Goal: Transaction & Acquisition: Obtain resource

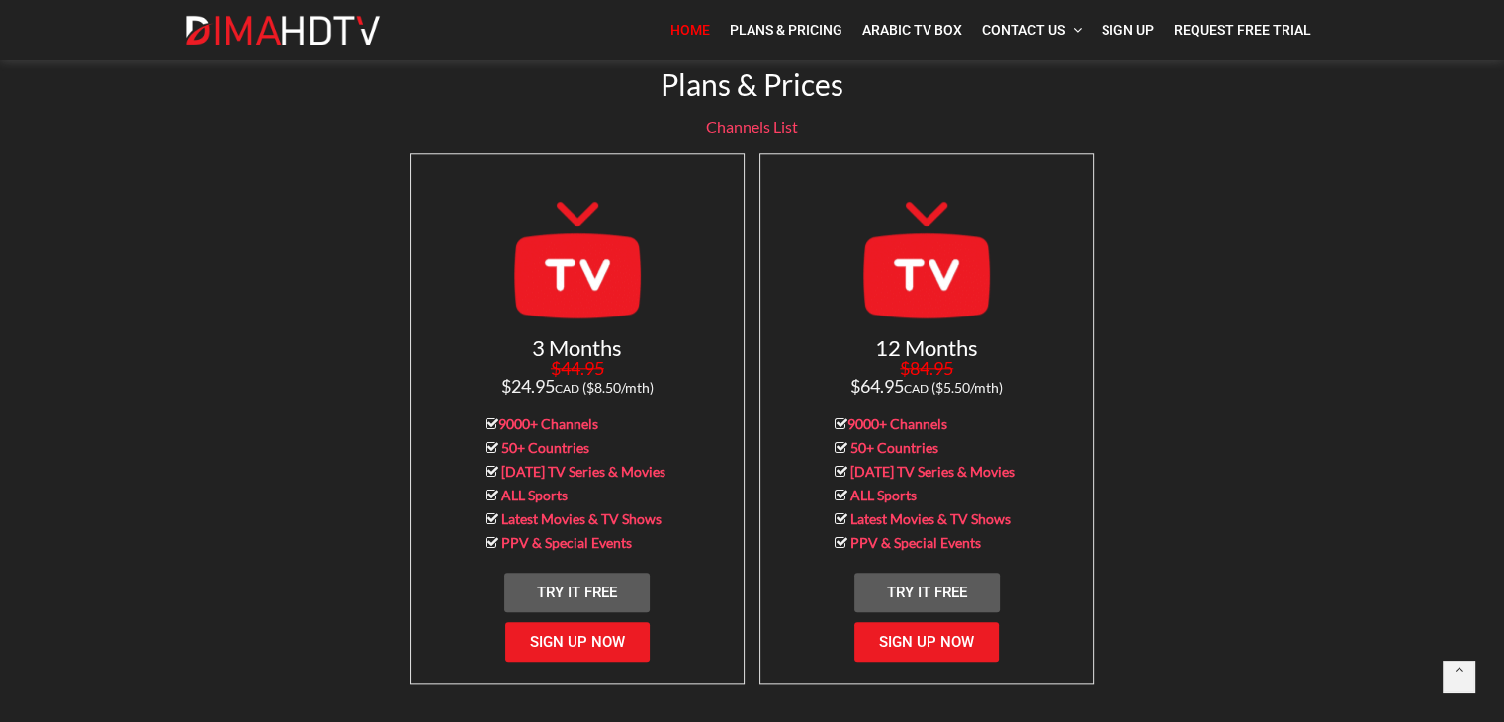
scroll to position [2030, 0]
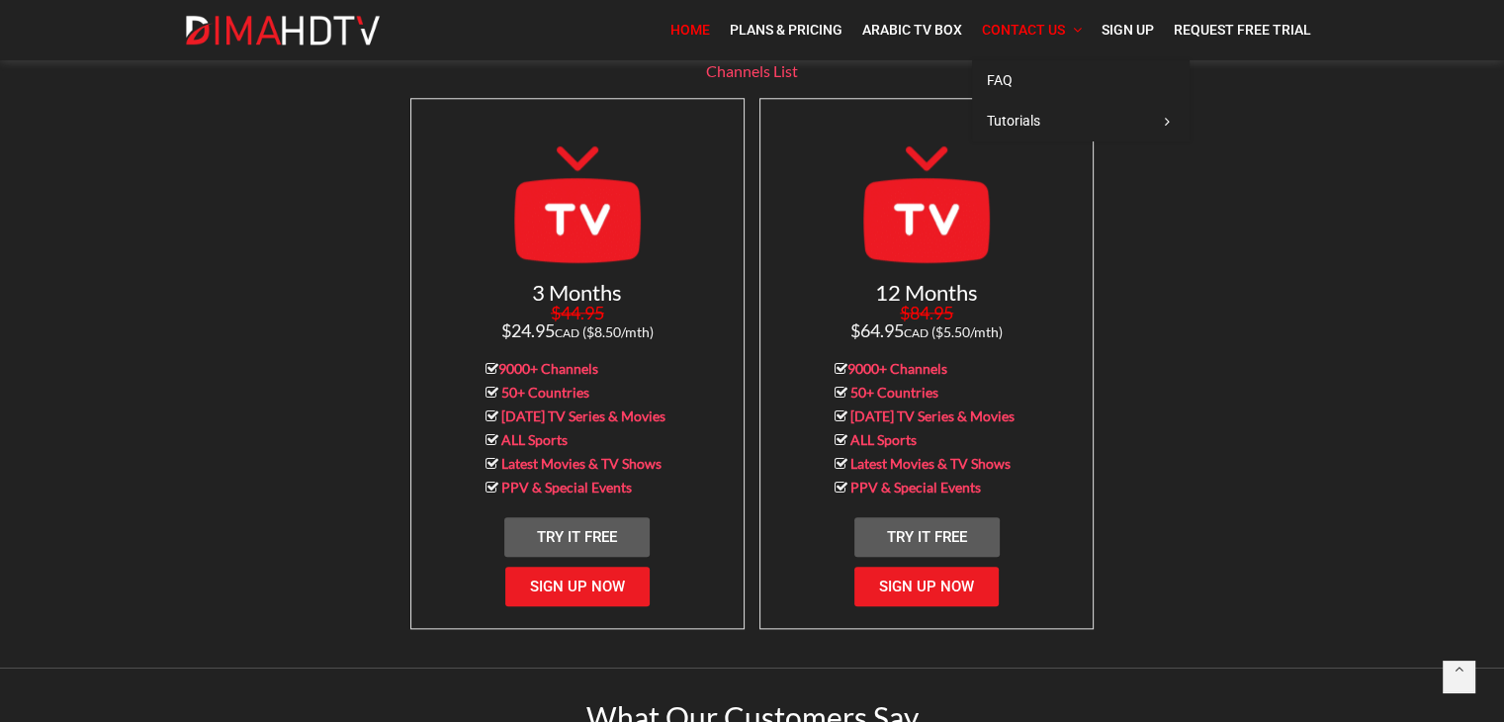
click at [1053, 24] on span "Contact Us" at bounding box center [1023, 30] width 83 height 16
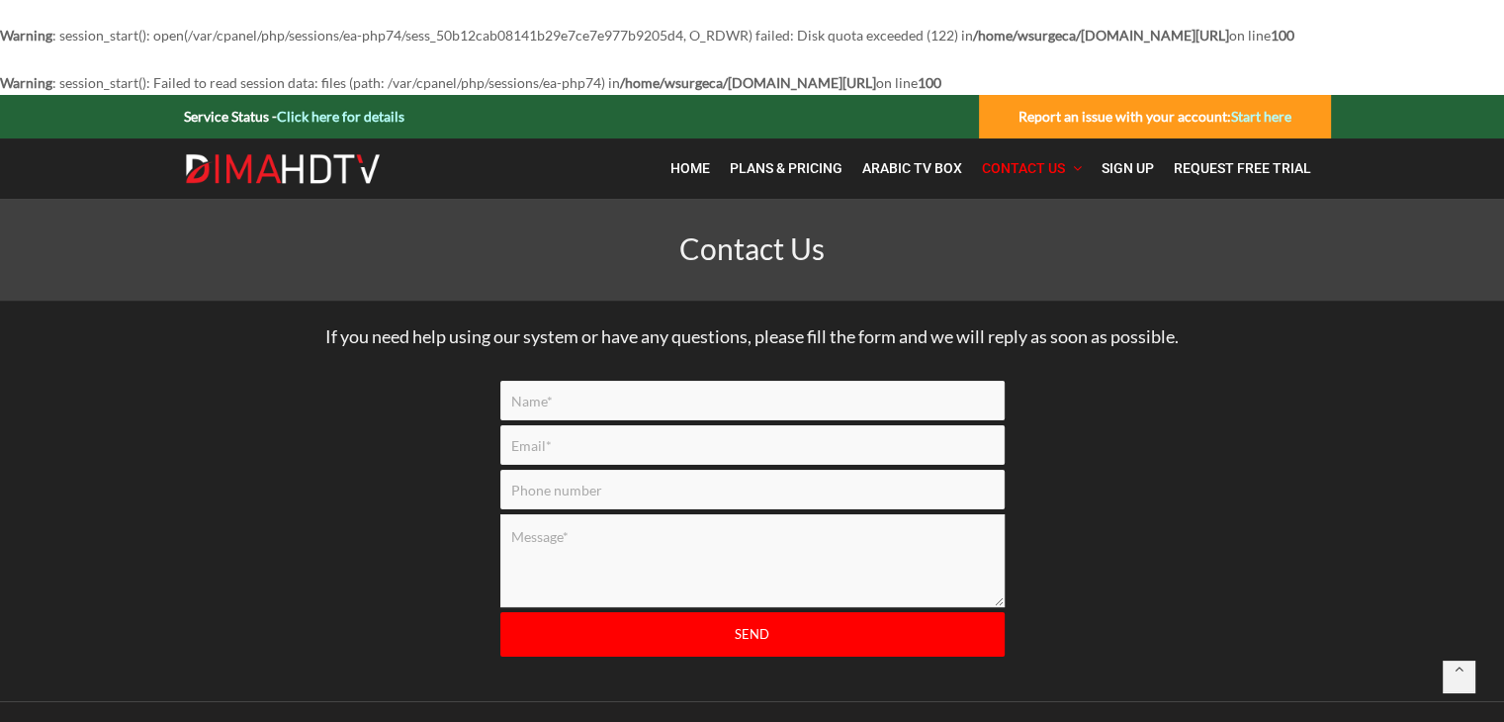
click at [1053, 24] on body "Warning : session_start(): open(/var/cpanel/php/sessions/ea-php74/sess_50b12cab…" at bounding box center [752, 387] width 1504 height 775
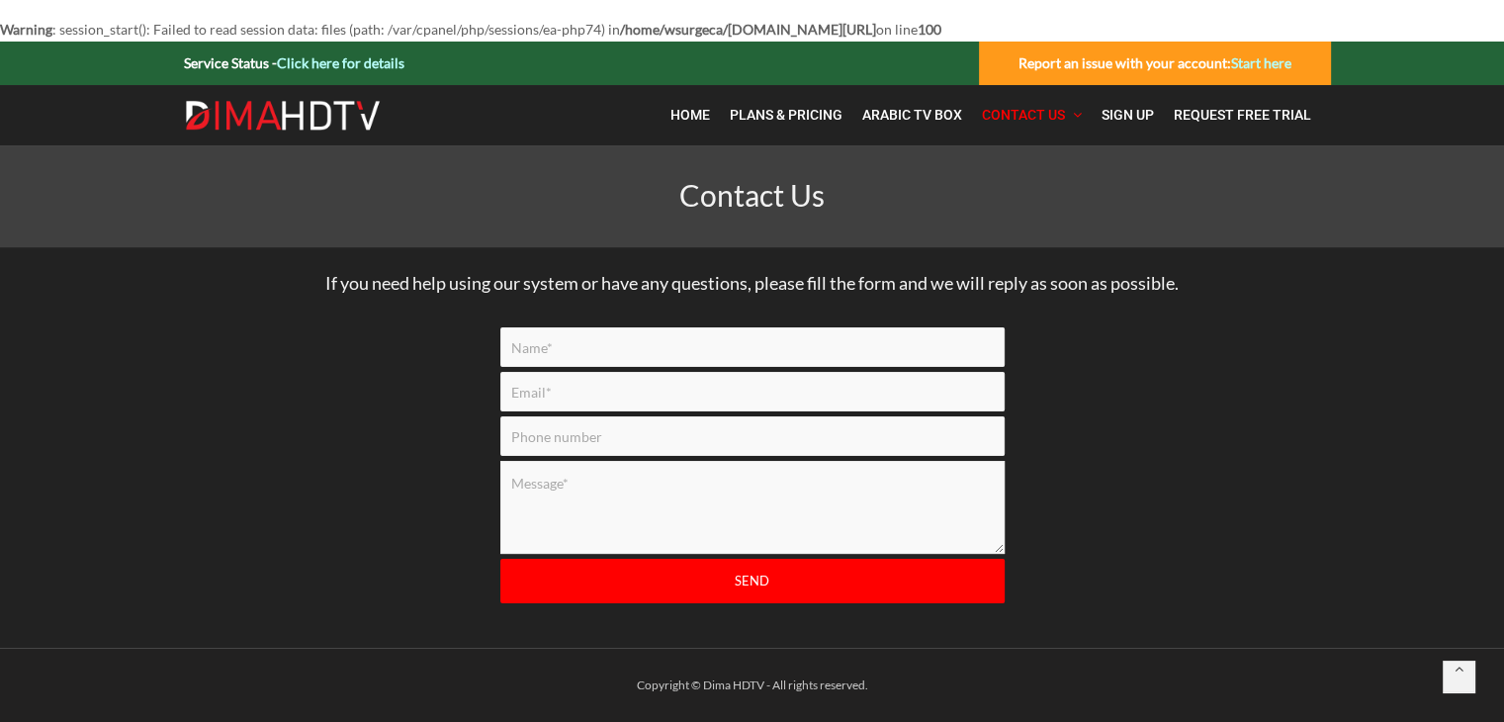
drag, startPoint x: 925, startPoint y: 409, endPoint x: 460, endPoint y: 519, distance: 477.9
click at [460, 519] on div "Send" at bounding box center [753, 479] width 1128 height 305
click at [785, 128] on link "Plans & Pricing" at bounding box center [786, 115] width 133 height 41
click at [586, 360] on input "Contact form" at bounding box center [753, 347] width 504 height 40
type input "t"
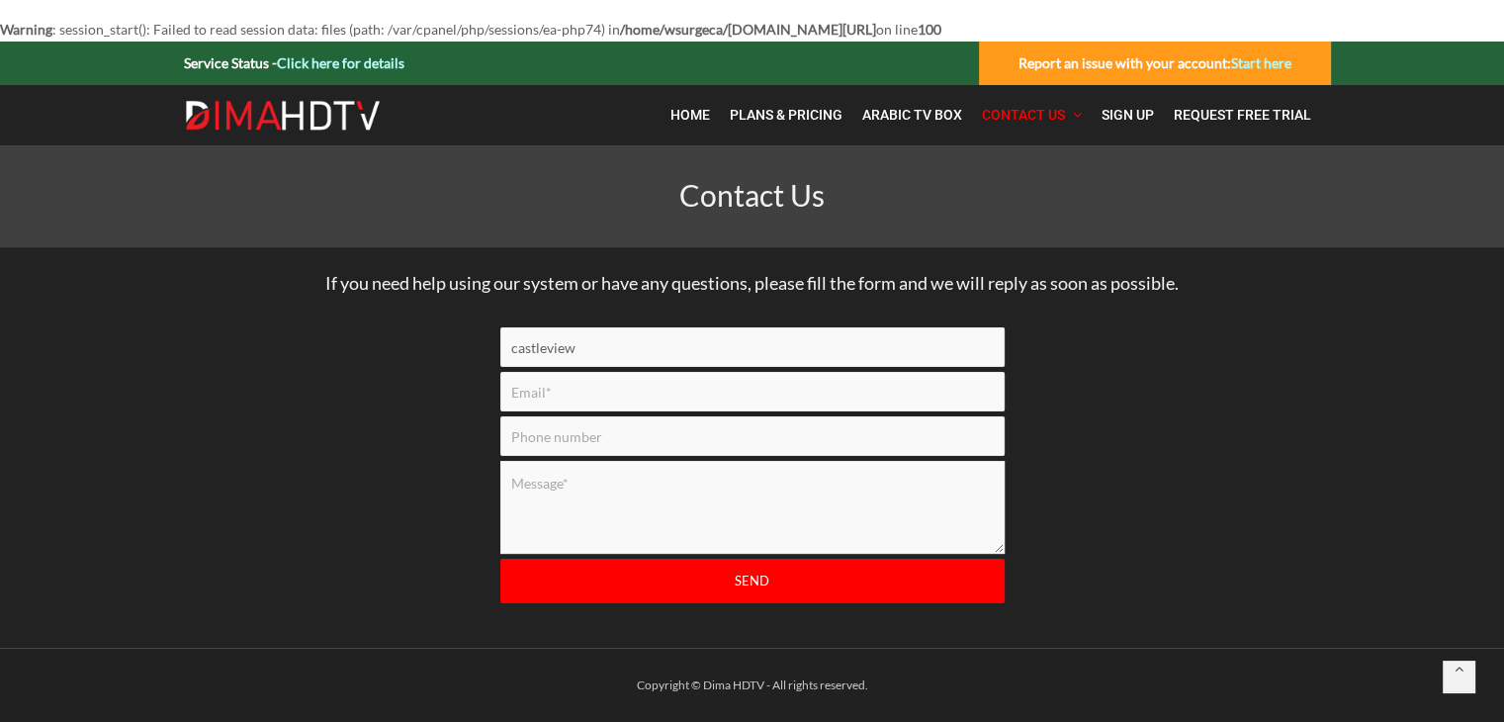
type input "castleview"
click at [529, 395] on input "Contact form" at bounding box center [753, 392] width 504 height 40
type input "castleview@proton.me"
click at [658, 428] on input "Contact form" at bounding box center [753, 436] width 504 height 40
type input "0868452537"
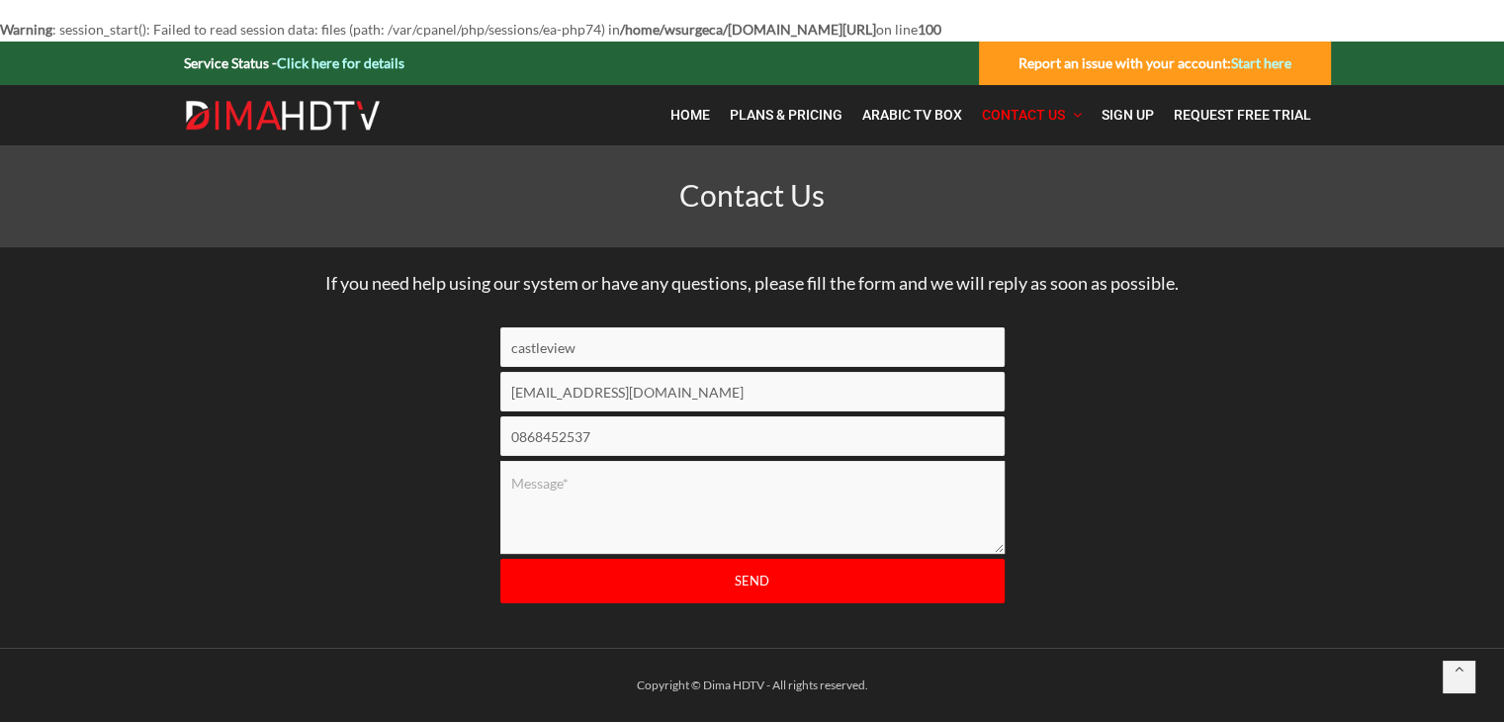
click at [653, 493] on textarea "Contact form" at bounding box center [753, 507] width 504 height 93
click at [512, 471] on textarea "Do you supply ireland/uk channels Can you give me reseller prices?" at bounding box center [753, 507] width 504 height 93
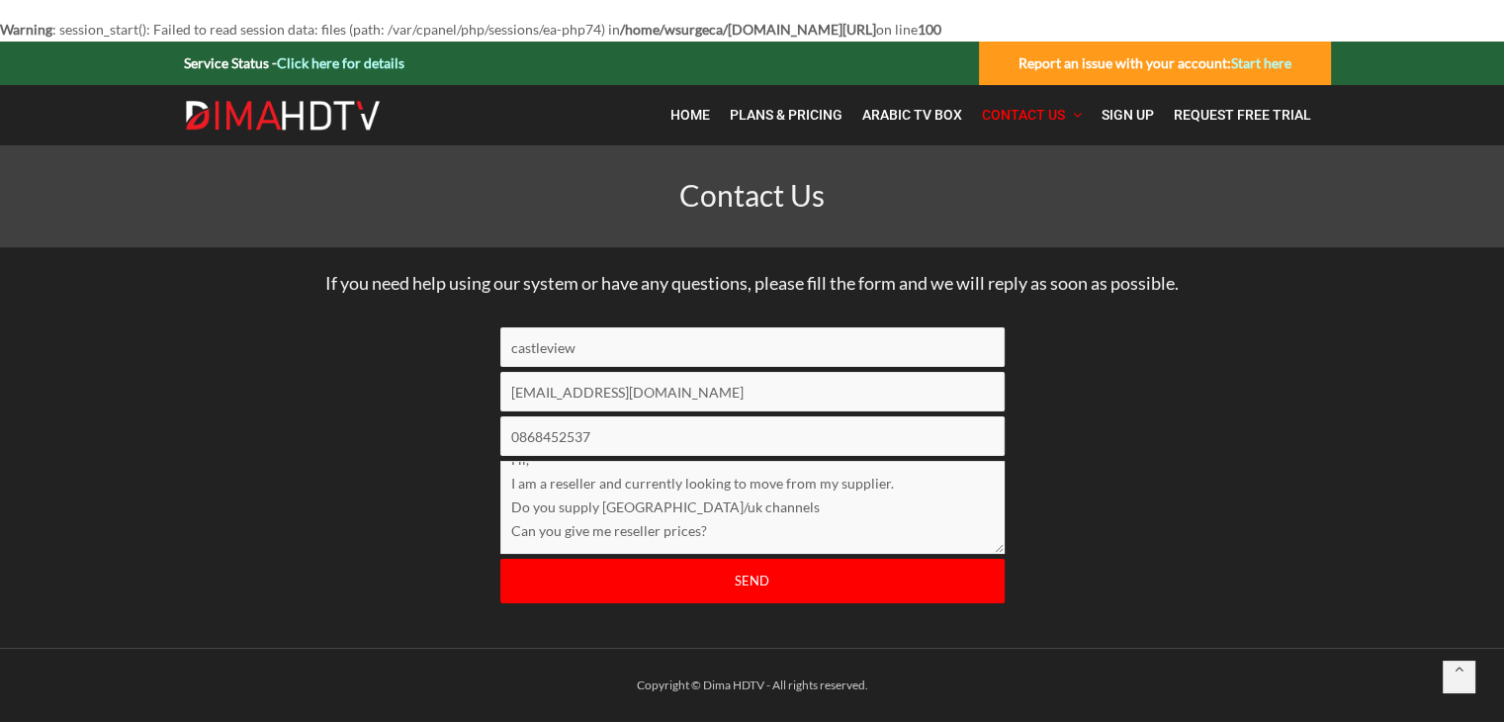
click at [712, 537] on textarea "Hi, I am a reseller and currently looking to move from my supplier. Do you supp…" at bounding box center [753, 507] width 504 height 93
drag, startPoint x: 570, startPoint y: 543, endPoint x: 494, endPoint y: 407, distance: 156.3
click at [494, 407] on div "castleview castleview@proton.me 0868452537 Hi, I am a reseller and currently lo…" at bounding box center [753, 479] width 534 height 305
type textarea "Hi, I am a reseller and currently looking to move from my supplier. Do you supp…"
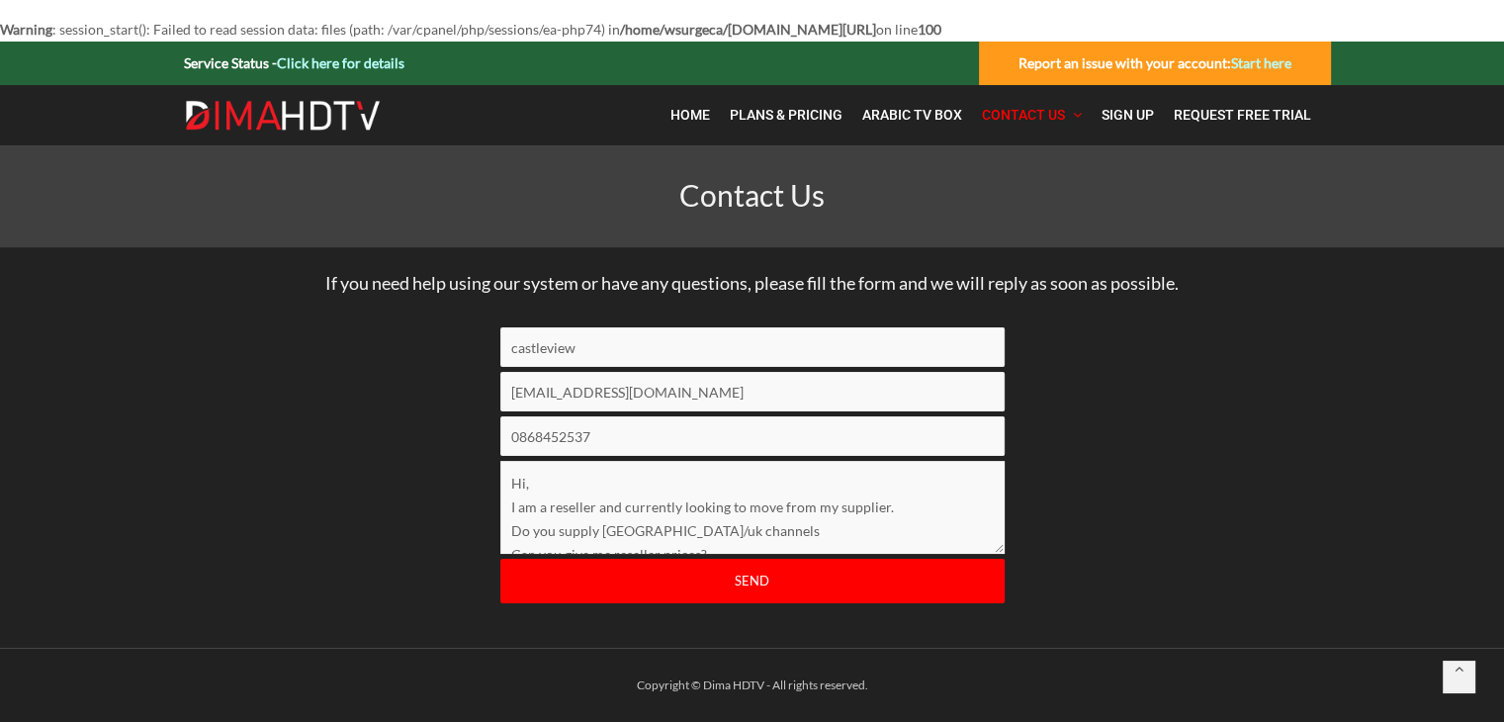
click at [750, 585] on input "Send" at bounding box center [753, 581] width 504 height 45
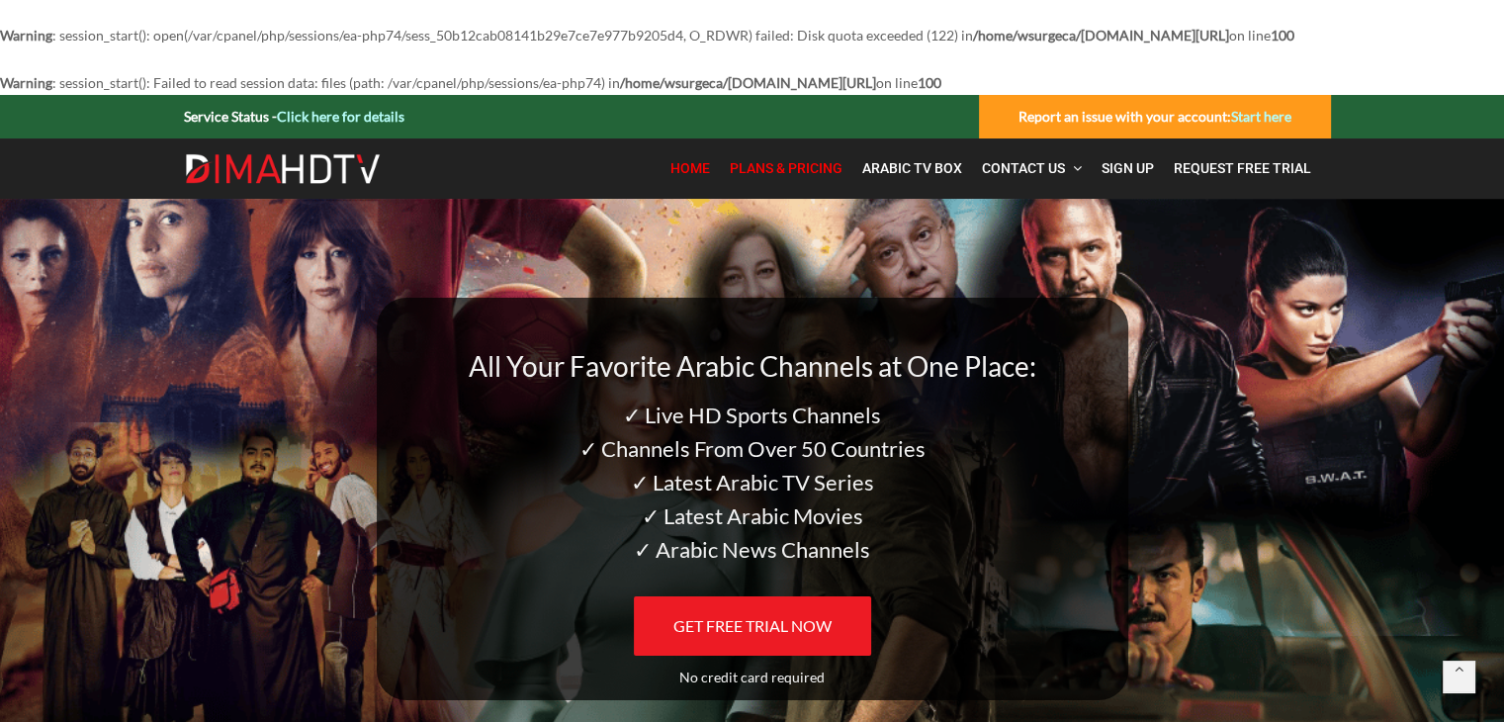
click at [793, 176] on span "Plans & Pricing" at bounding box center [786, 168] width 113 height 16
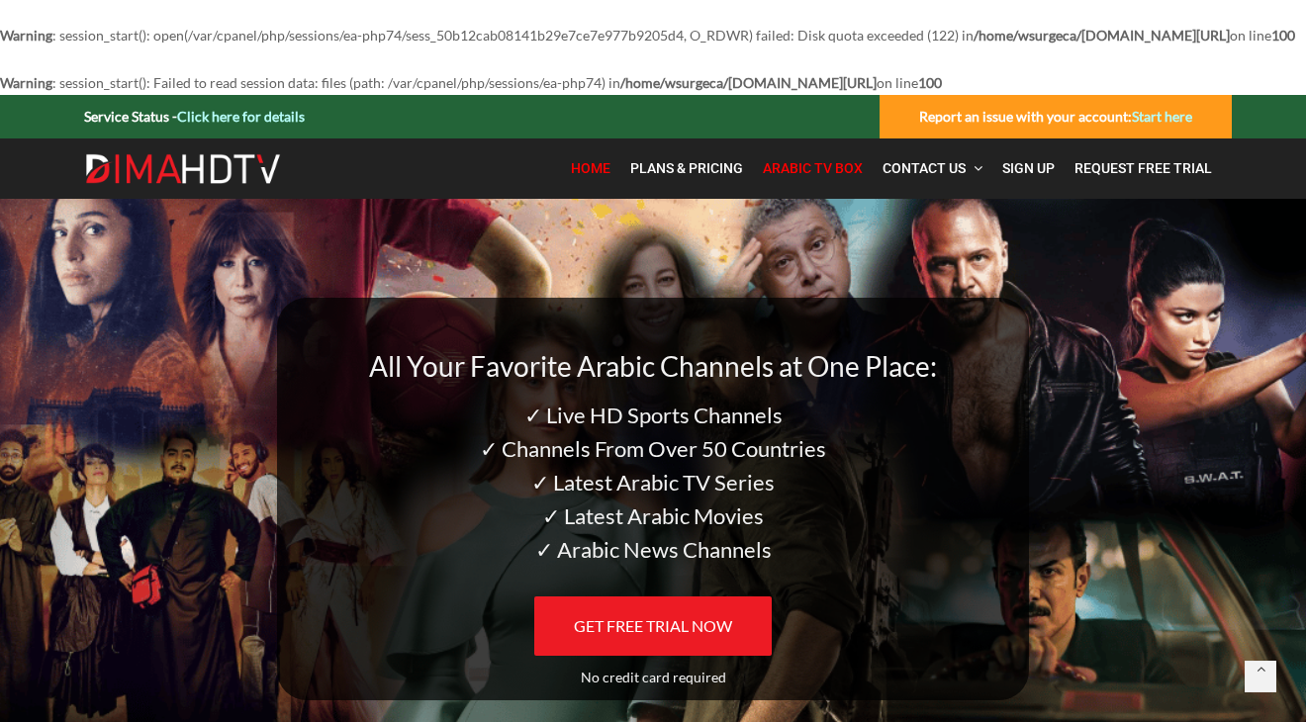
click at [787, 176] on span "Arabic TV Box" at bounding box center [813, 168] width 100 height 16
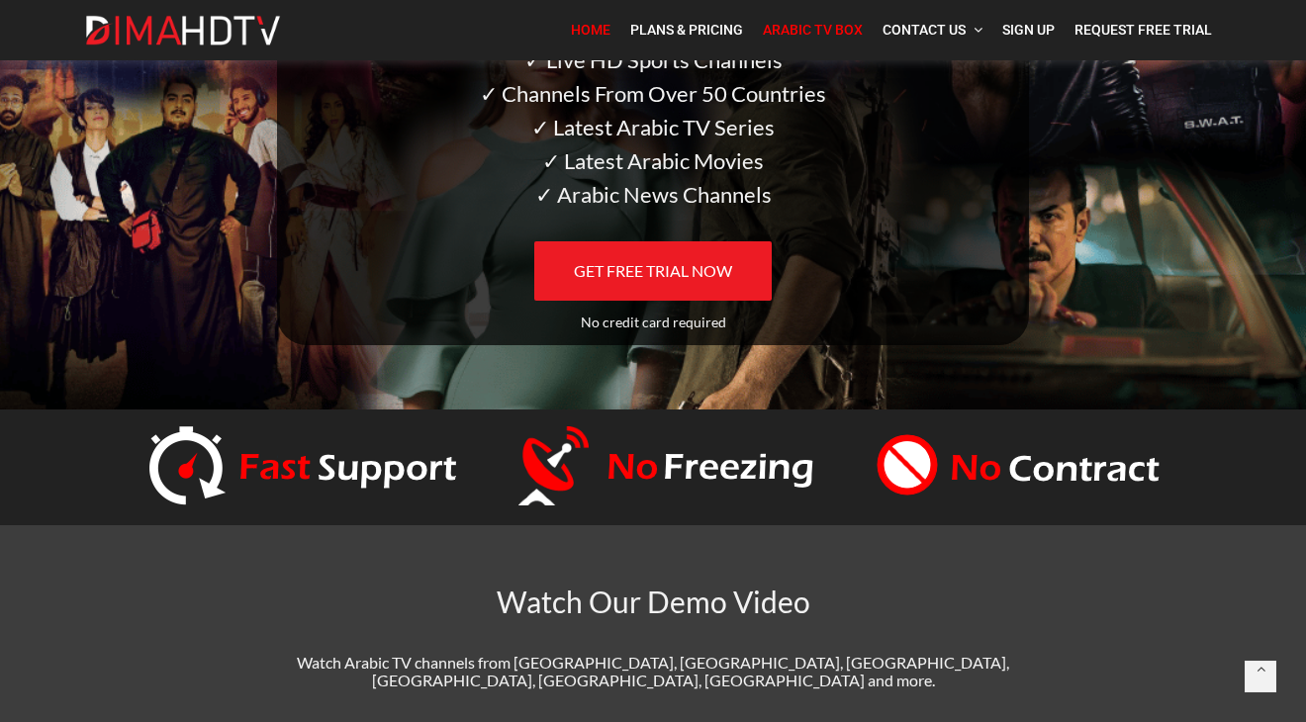
scroll to position [348, 0]
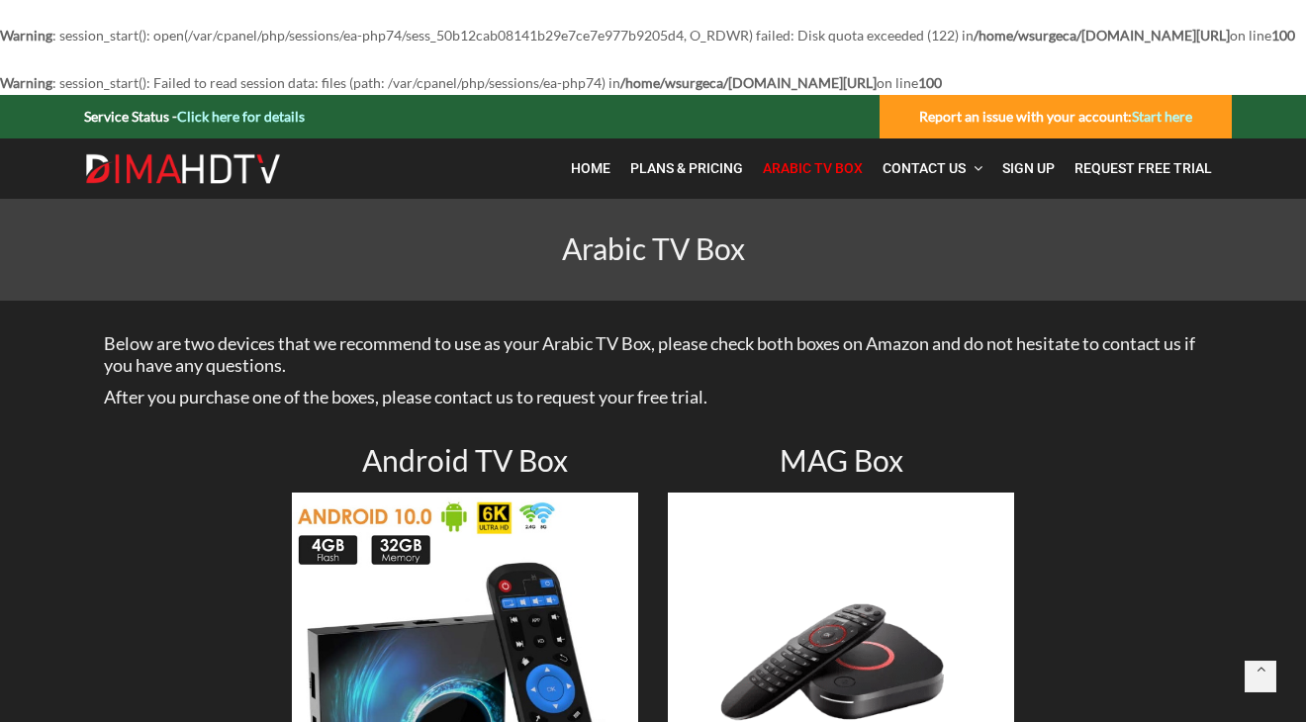
scroll to position [138, 0]
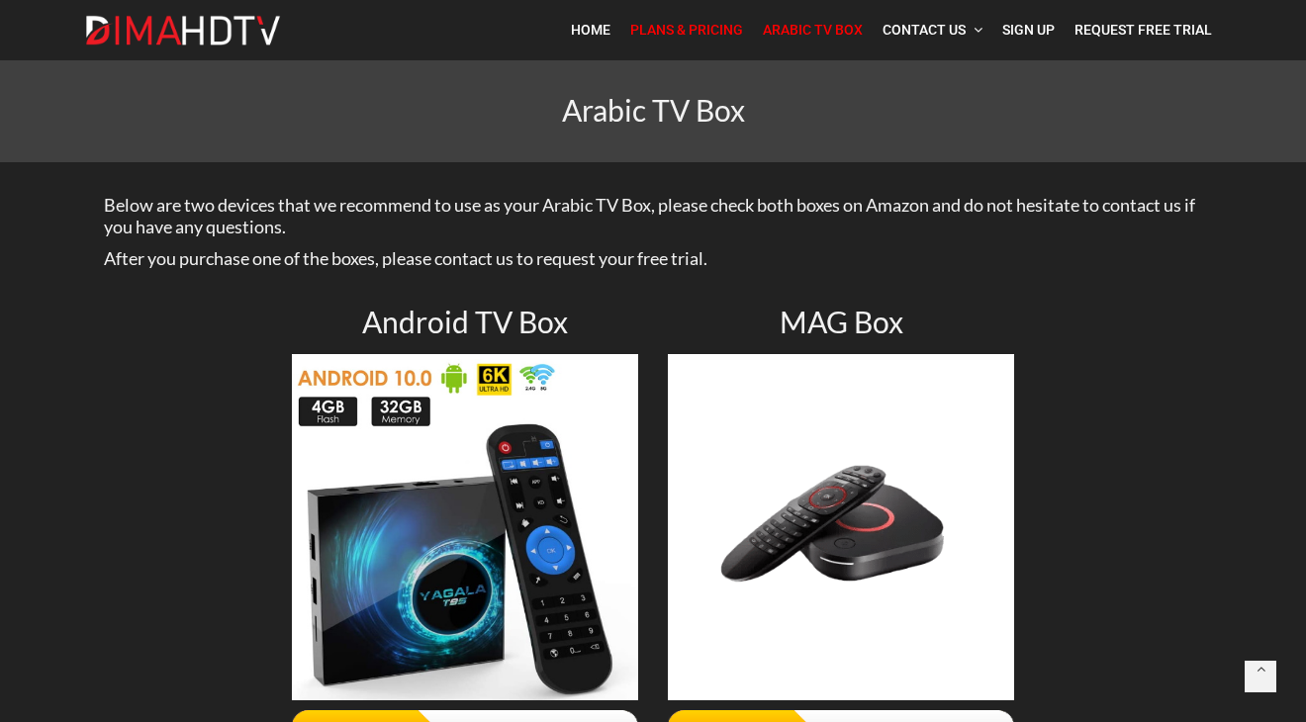
click at [693, 38] on span "Plans & Pricing" at bounding box center [686, 30] width 113 height 16
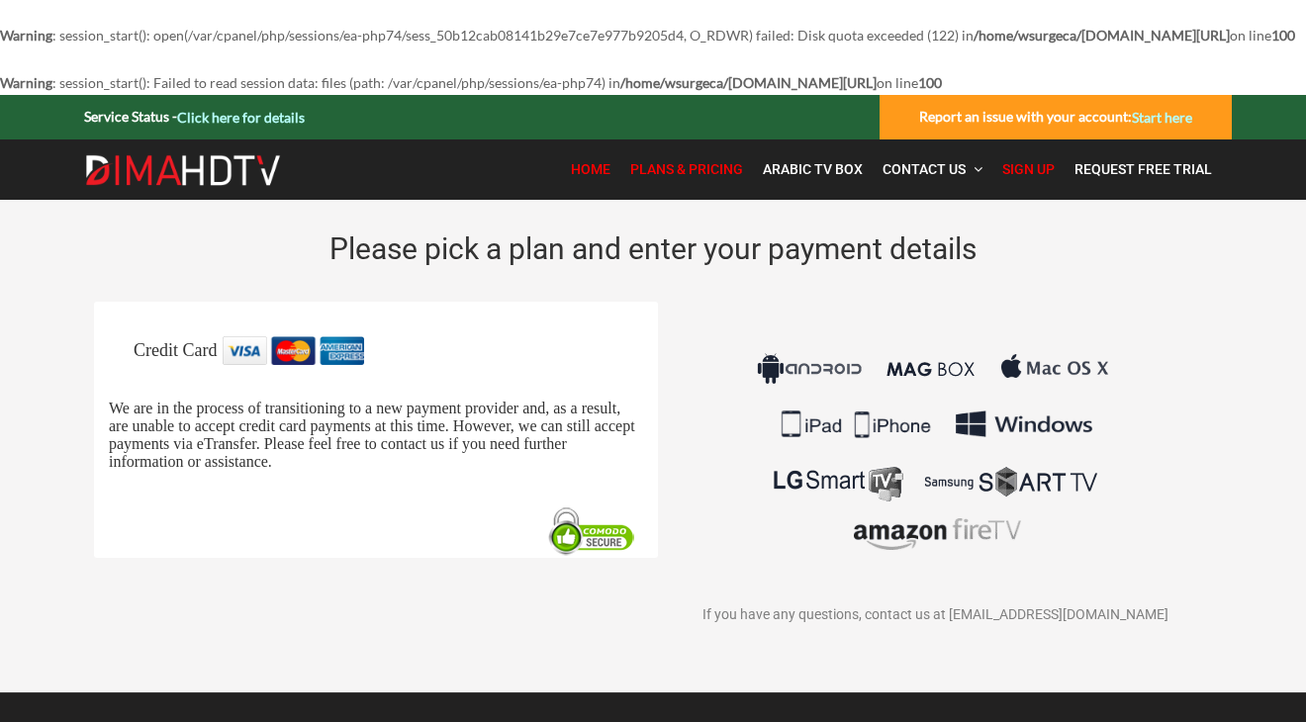
click at [594, 177] on span "Home" at bounding box center [591, 169] width 40 height 16
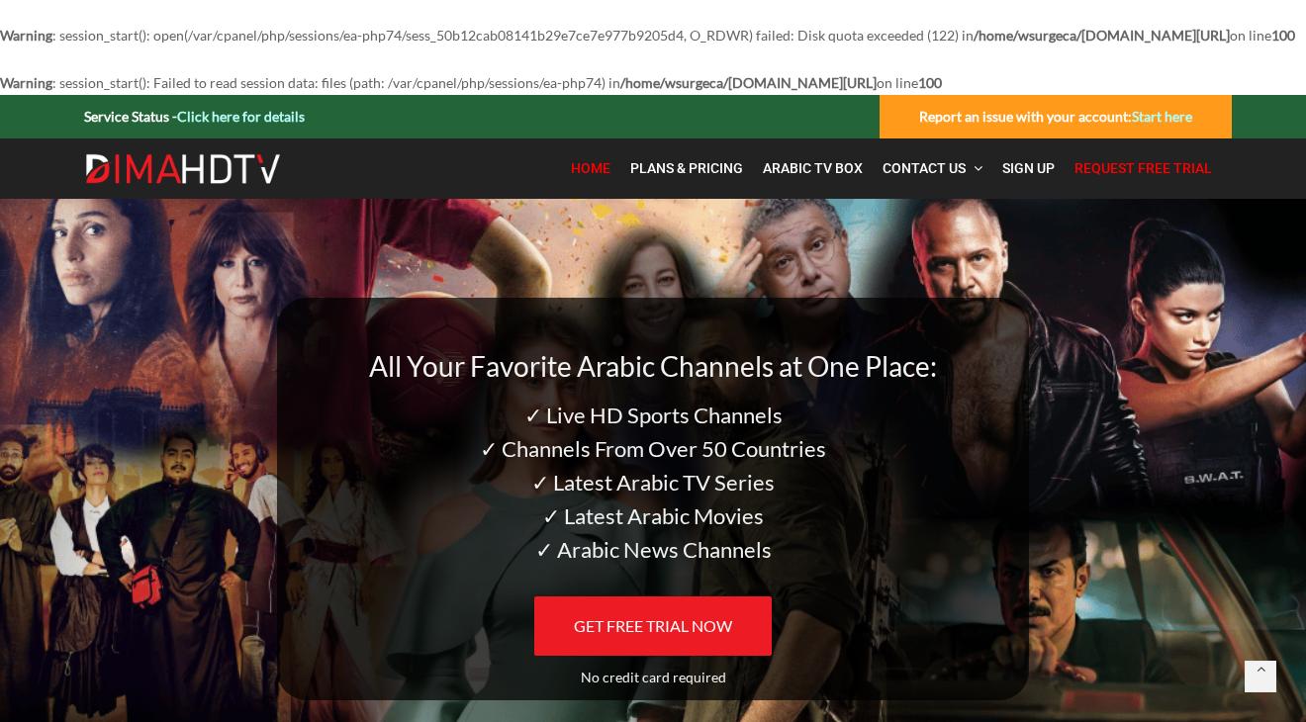
click at [1136, 176] on span "Request Free Trial" at bounding box center [1142, 168] width 137 height 16
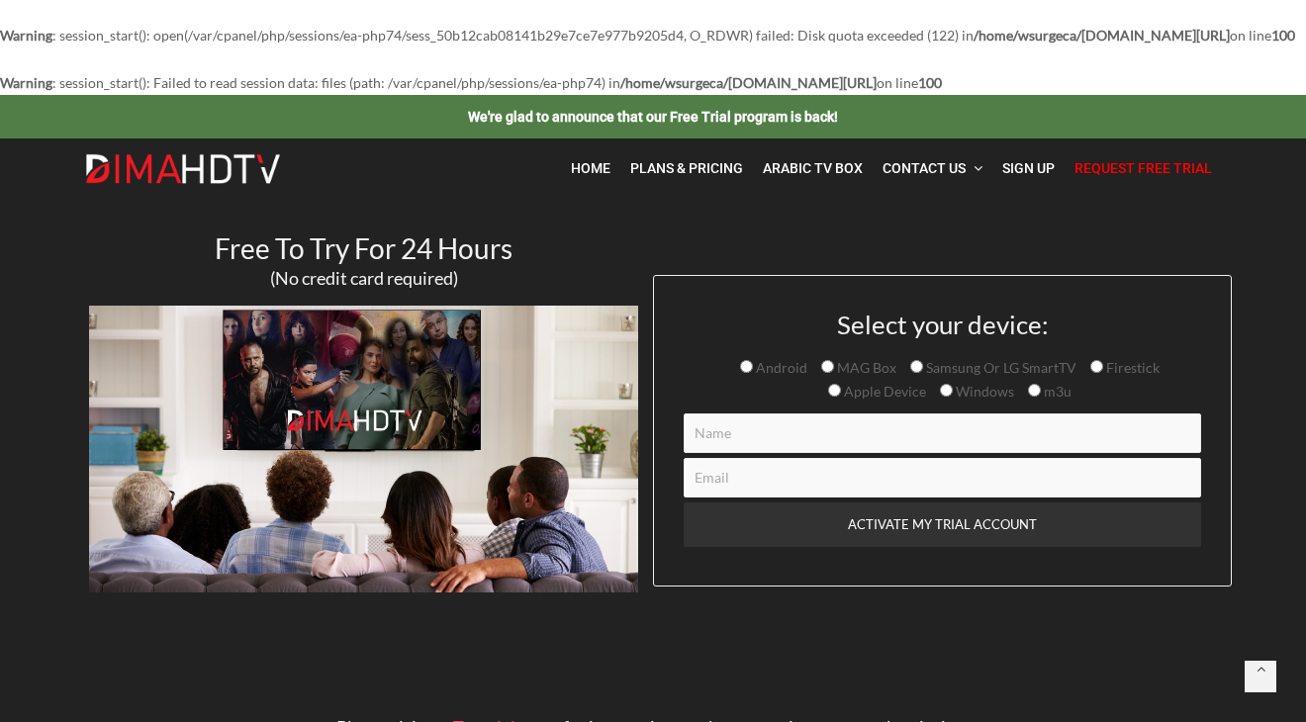
click at [890, 453] on input "Contact form" at bounding box center [942, 433] width 517 height 40
type input "t"
type input "castlevision"
click at [866, 498] on input "Contact form" at bounding box center [942, 478] width 517 height 40
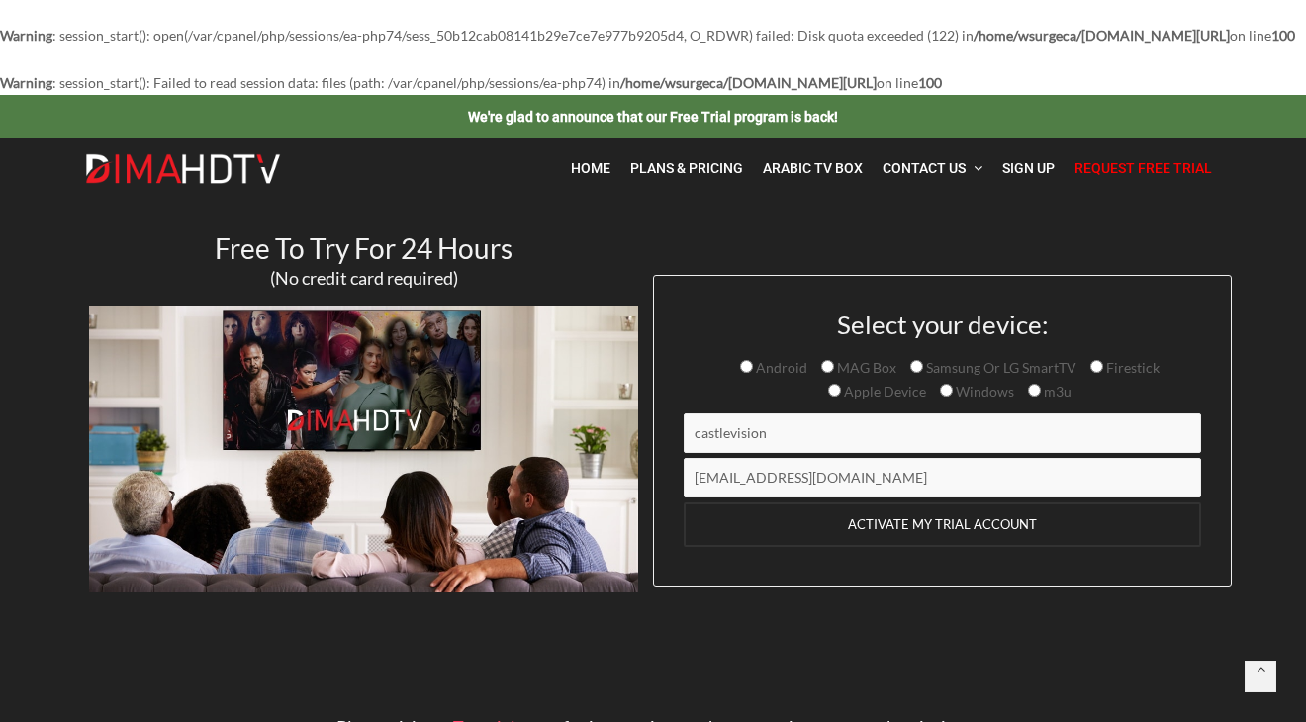
type input "castlevision@proton.me"
click at [925, 541] on input "ACTIVATE MY TRIAL ACCOUNT" at bounding box center [942, 524] width 517 height 45
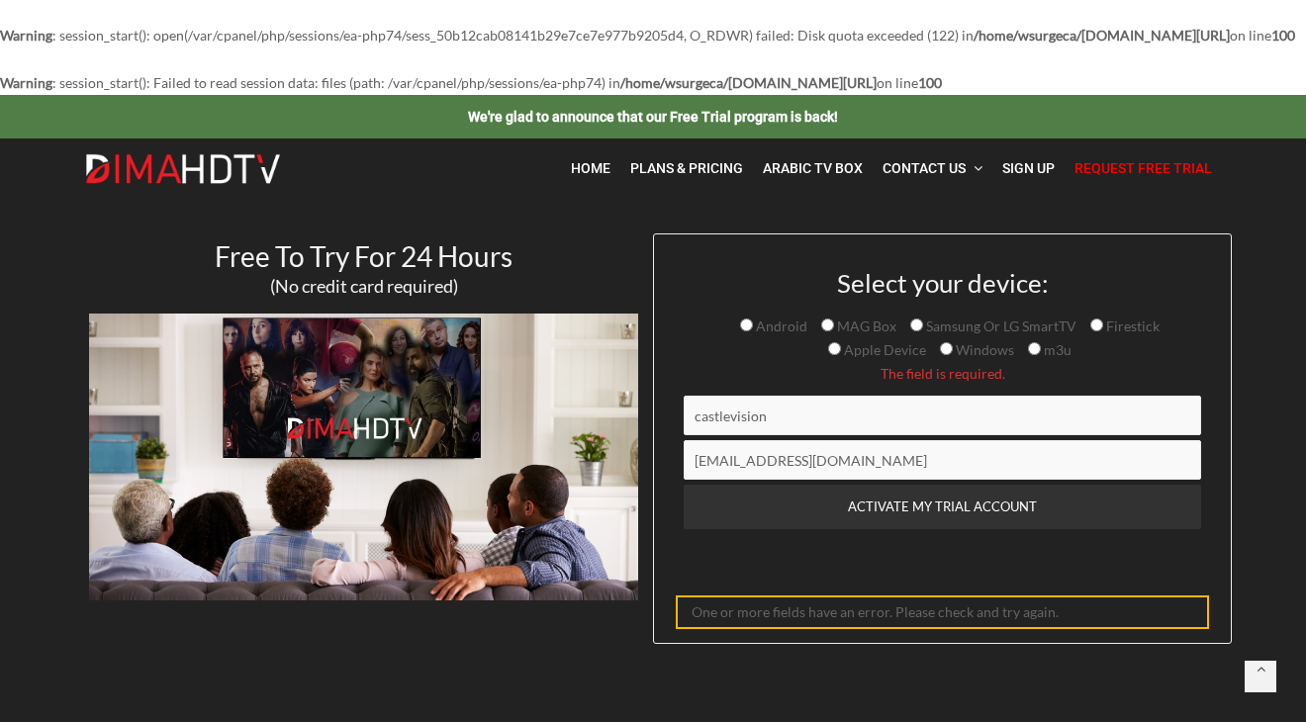
click at [766, 334] on span "Android" at bounding box center [780, 326] width 54 height 17
click at [753, 331] on input "Android" at bounding box center [746, 325] width 13 height 13
radio input "true"
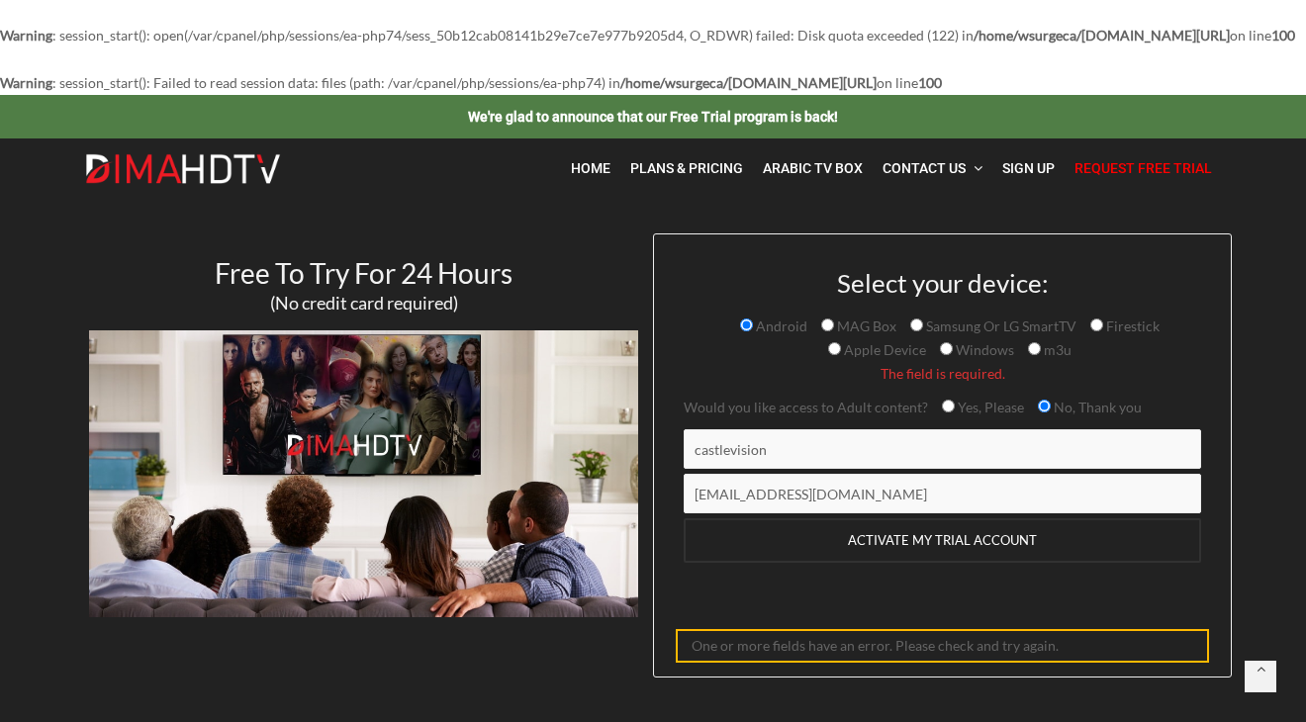
click at [932, 563] on input "ACTIVATE MY TRIAL ACCOUNT" at bounding box center [942, 540] width 517 height 45
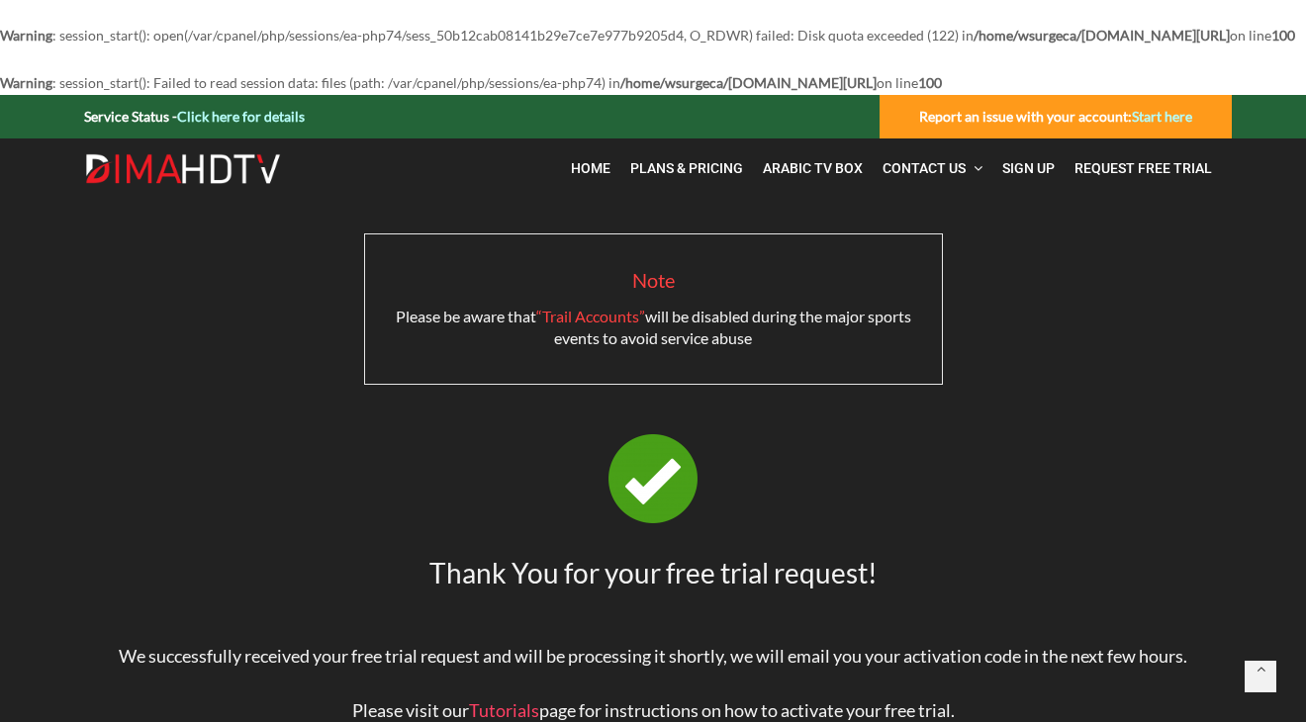
click at [848, 523] on figure at bounding box center [653, 478] width 1128 height 89
click at [149, 416] on div at bounding box center [653, 409] width 1128 height 49
